Goal: Navigation & Orientation: Find specific page/section

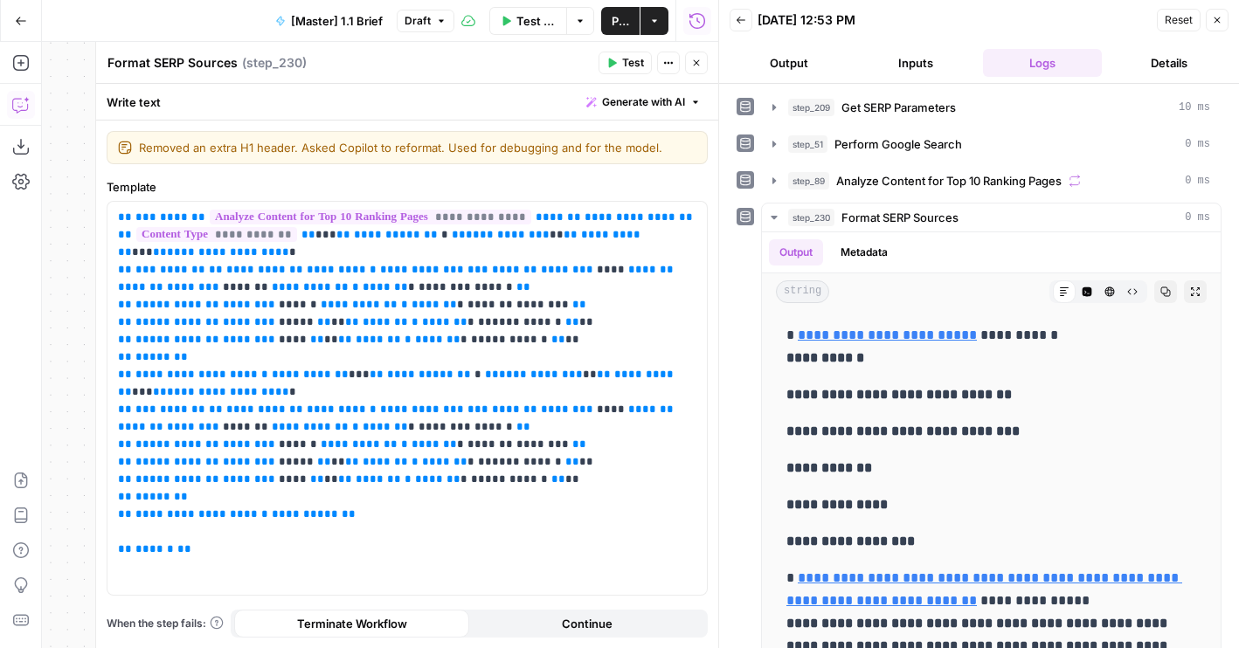
scroll to position [90, 0]
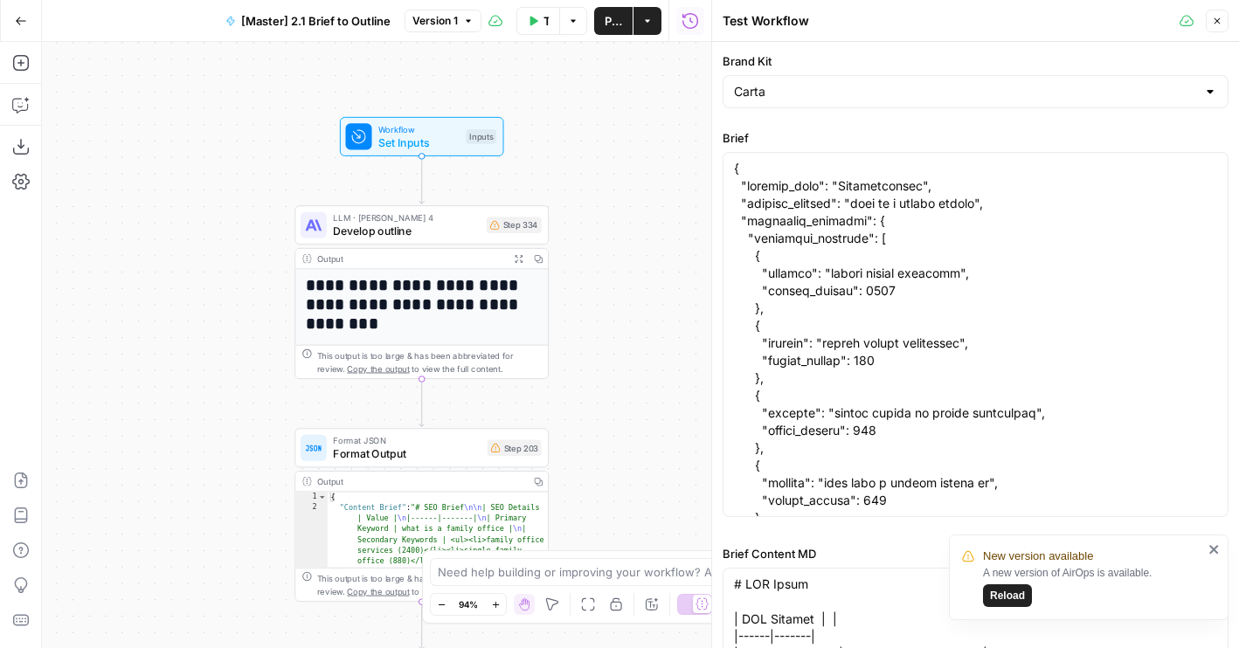
scroll to position [90388, 0]
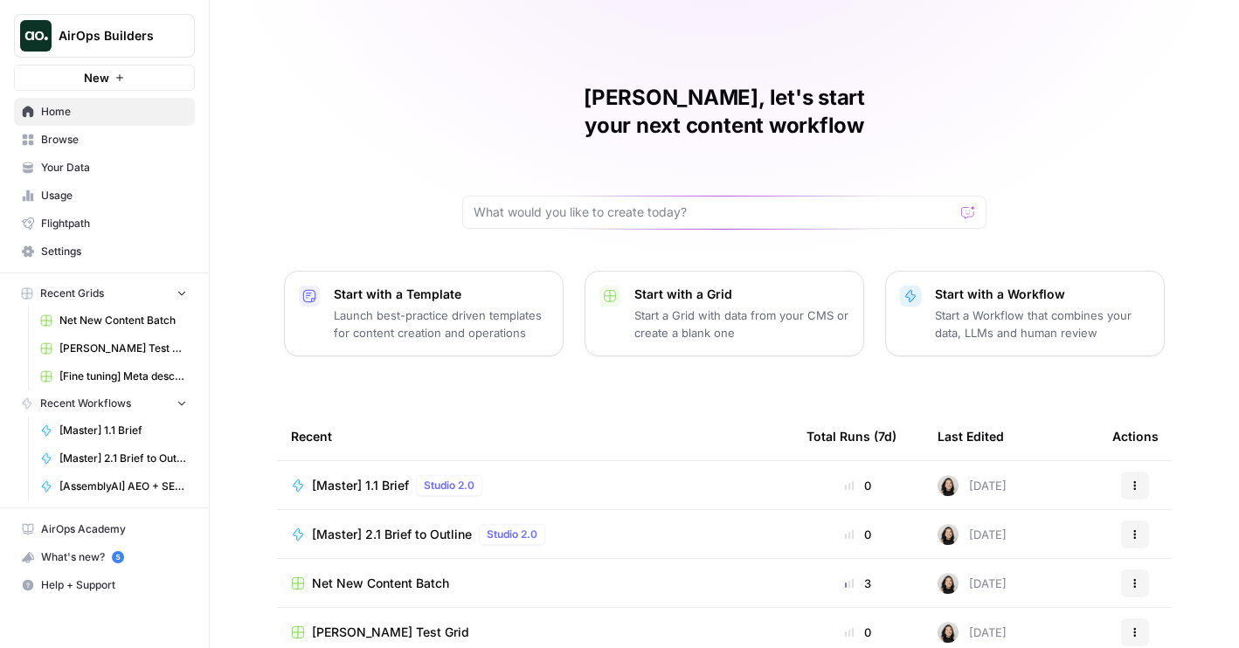
click at [180, 37] on icon "Workspace: AirOps Builders" at bounding box center [179, 35] width 17 height 17
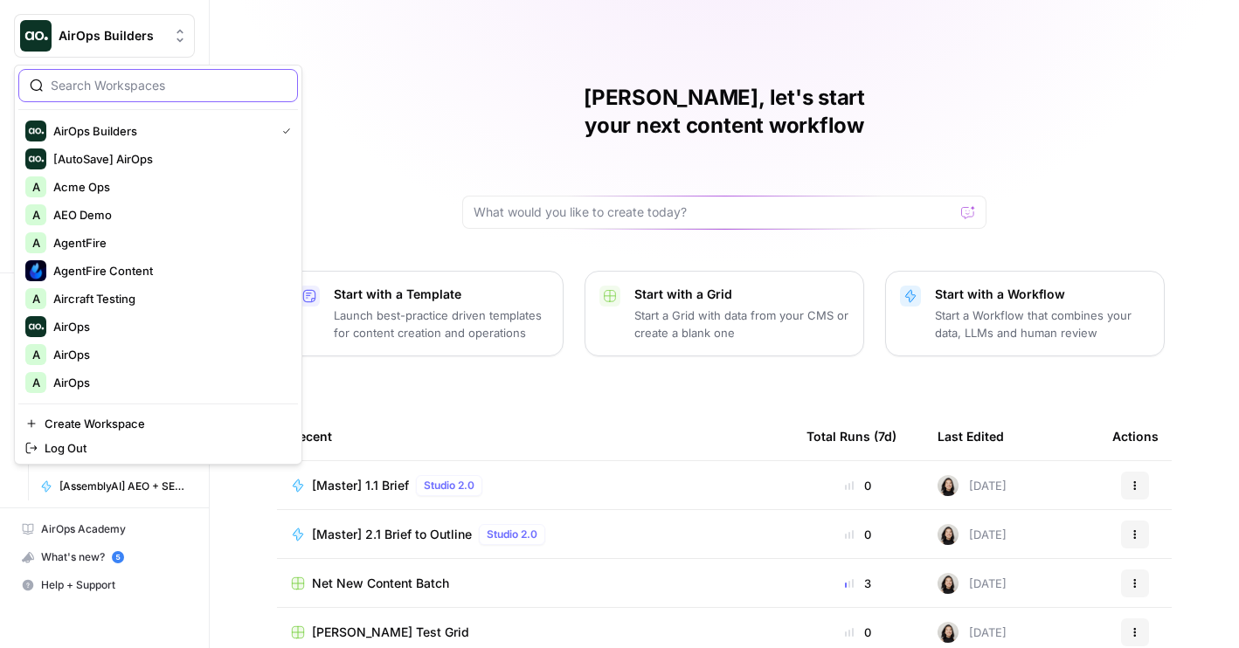
click at [115, 78] on input "search" at bounding box center [169, 85] width 236 height 17
type input "sage"
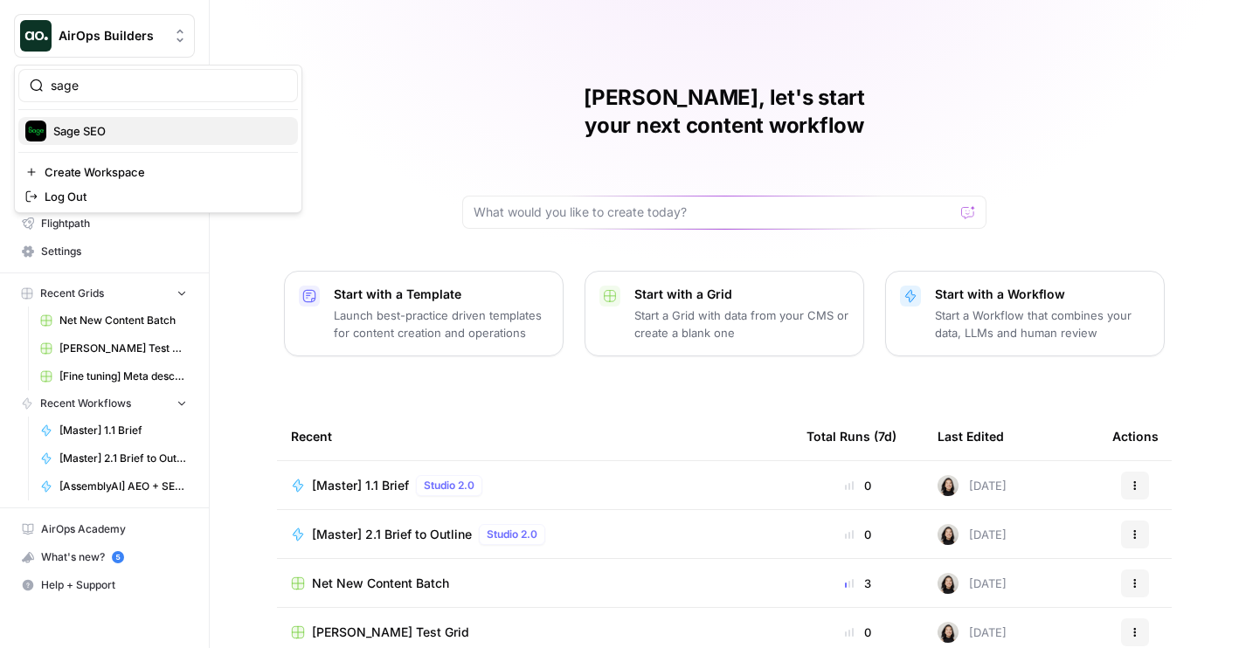
click at [93, 123] on span "Sage SEO" at bounding box center [168, 130] width 231 height 17
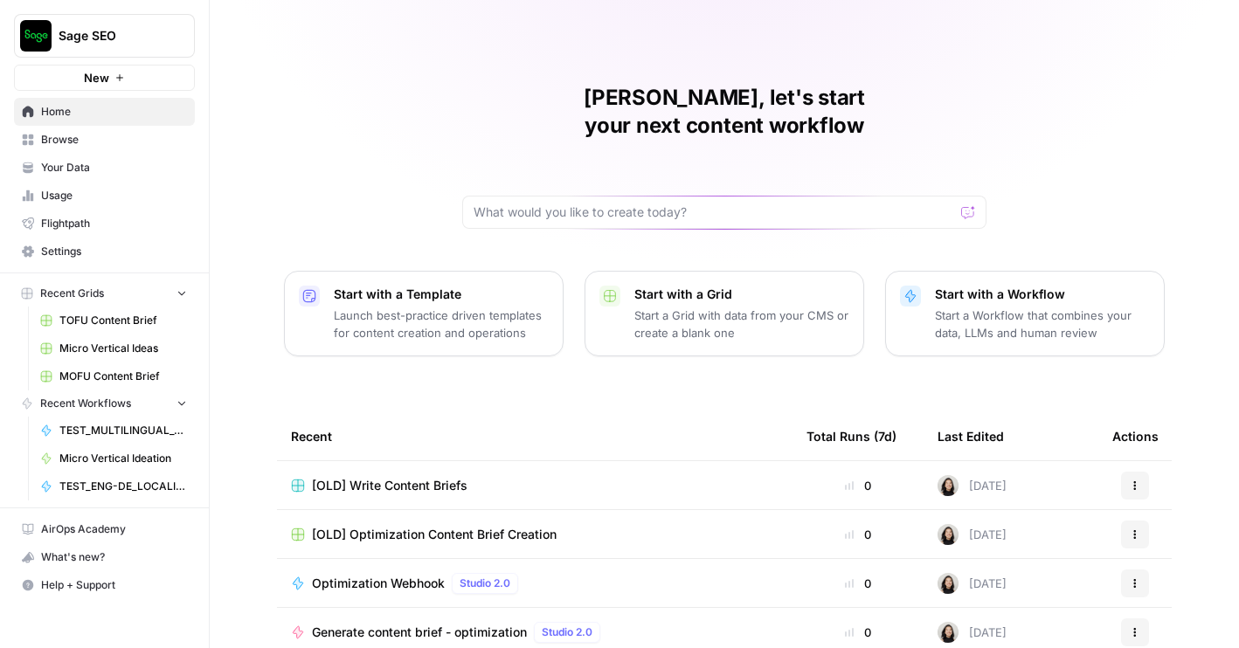
click at [123, 433] on span "TEST_MULTILINGUAL_TRANSLATIONS" at bounding box center [123, 431] width 128 height 16
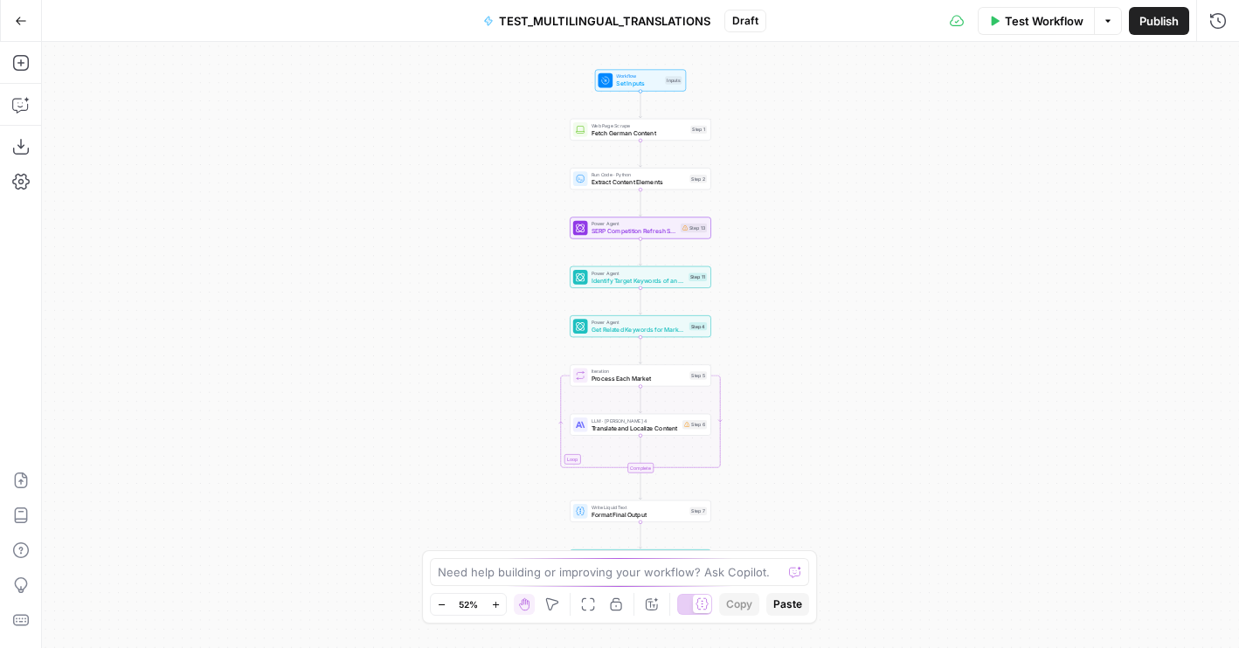
click at [18, 27] on button "Go Back" at bounding box center [20, 20] width 31 height 31
